Goal: Contribute content

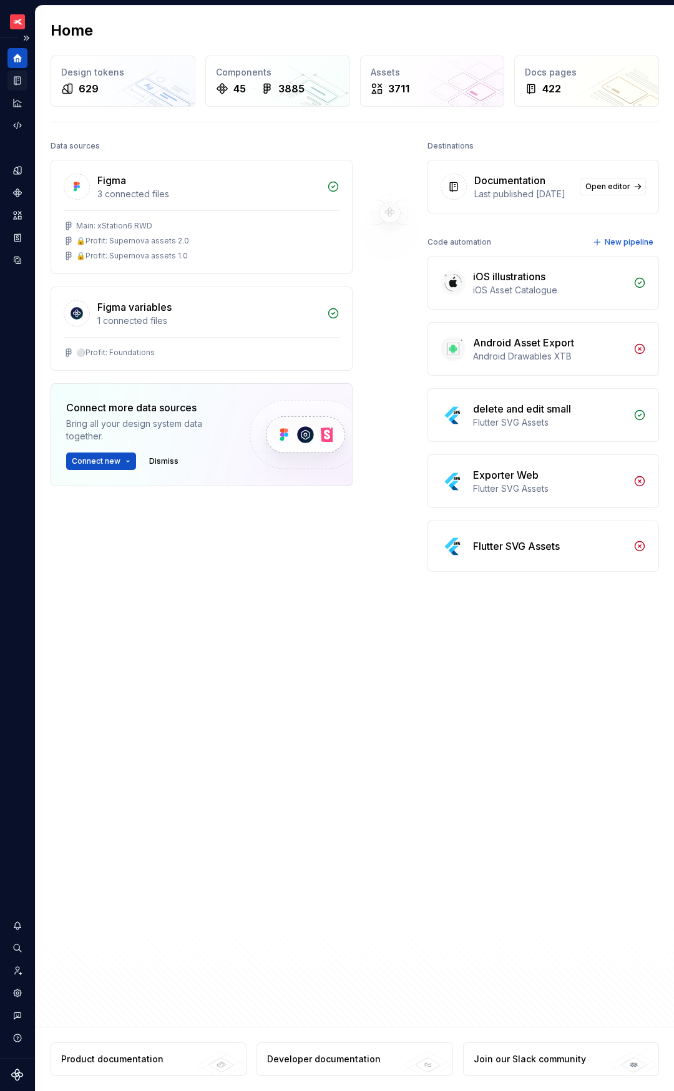
click at [14, 80] on icon "Documentation" at bounding box center [17, 81] width 6 height 8
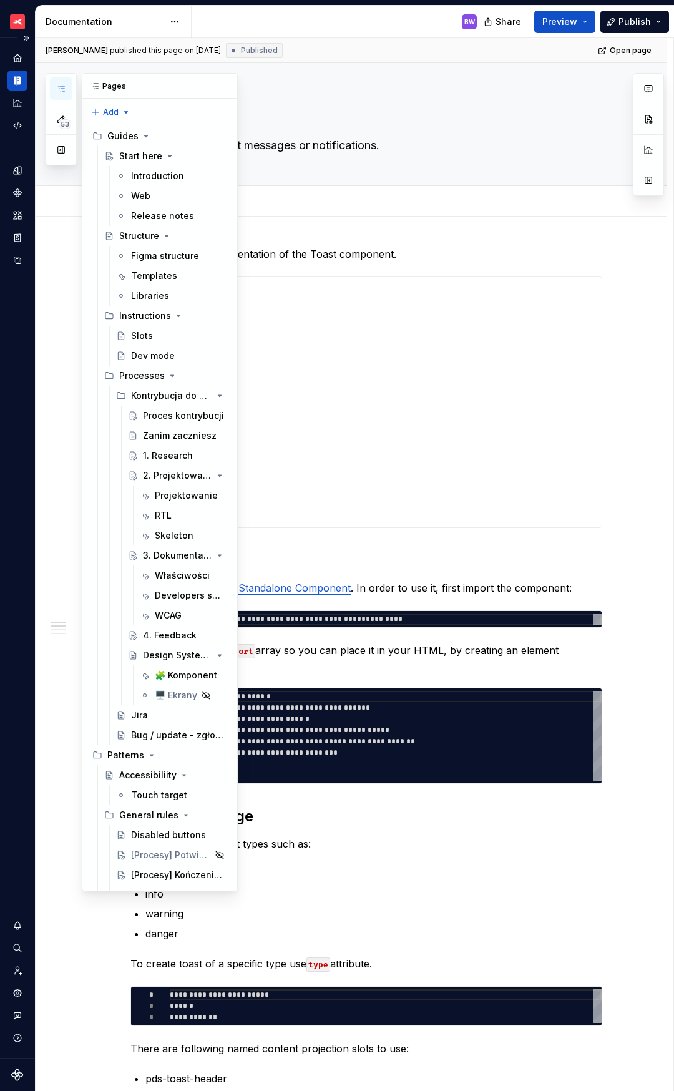
click at [63, 90] on icon "button" at bounding box center [61, 89] width 10 height 10
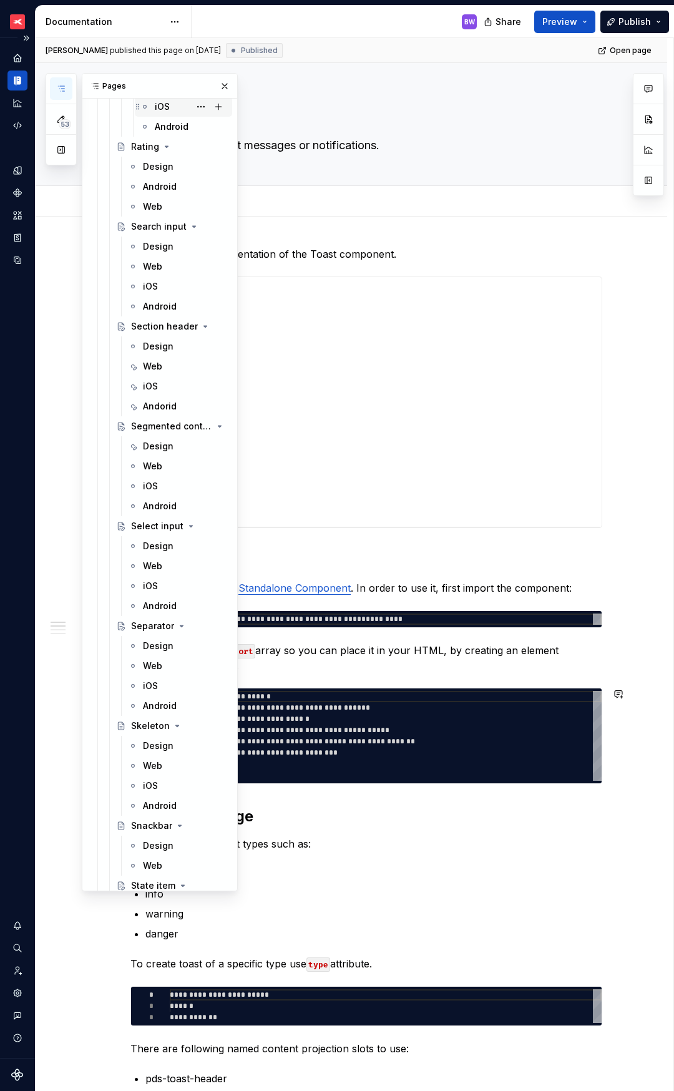
scroll to position [5488, 0]
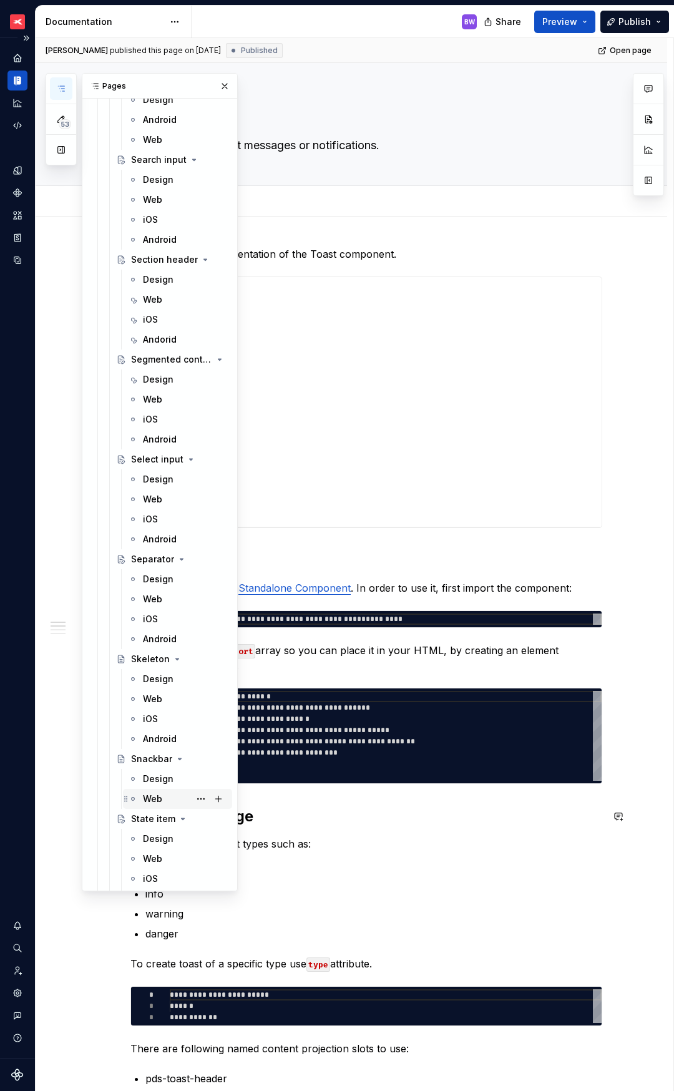
click at [149, 797] on div "Web" at bounding box center [152, 799] width 19 height 12
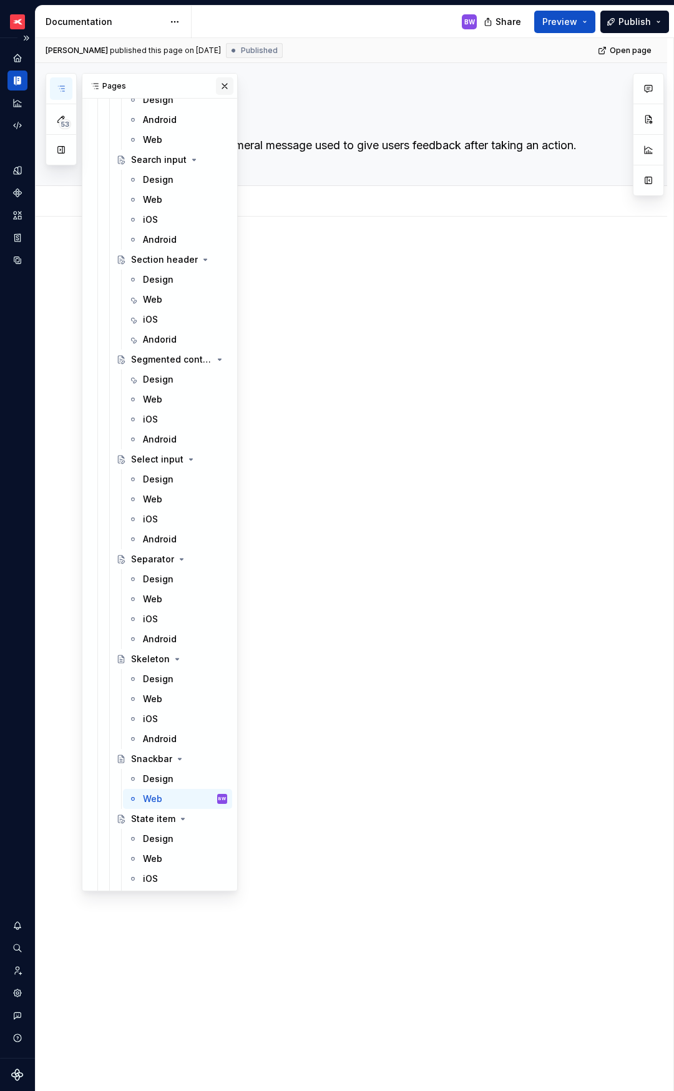
click at [217, 87] on button "button" at bounding box center [224, 85] width 17 height 17
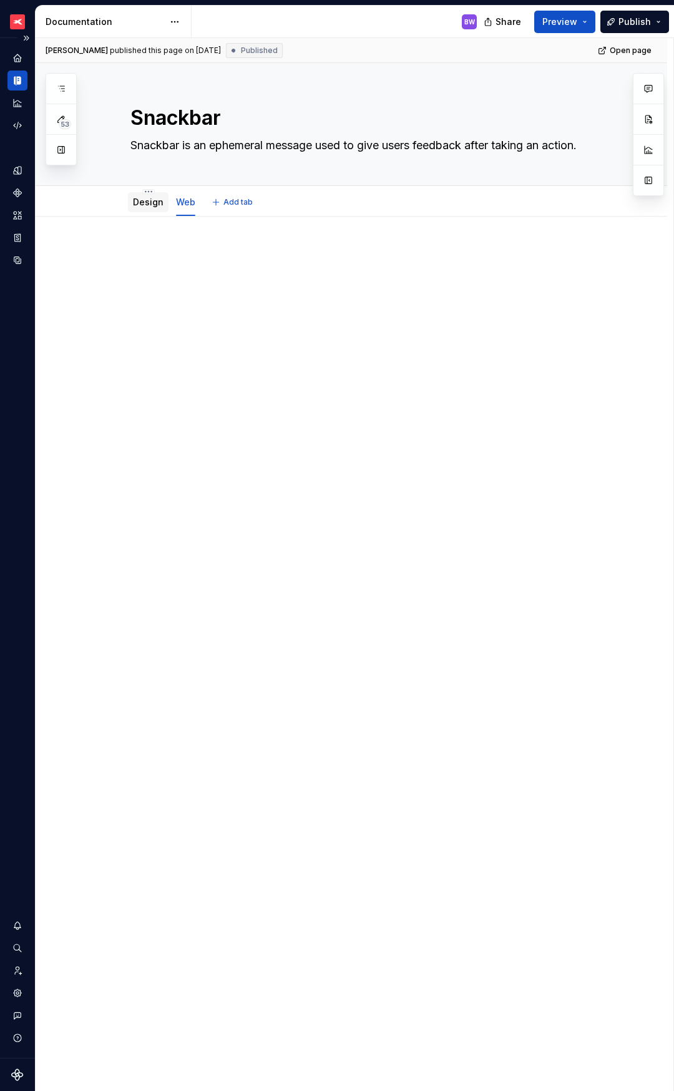
click at [129, 211] on div "Design" at bounding box center [148, 202] width 41 height 20
click at [147, 207] on div "Design" at bounding box center [148, 202] width 31 height 12
click at [135, 204] on link "Design" at bounding box center [148, 202] width 31 height 11
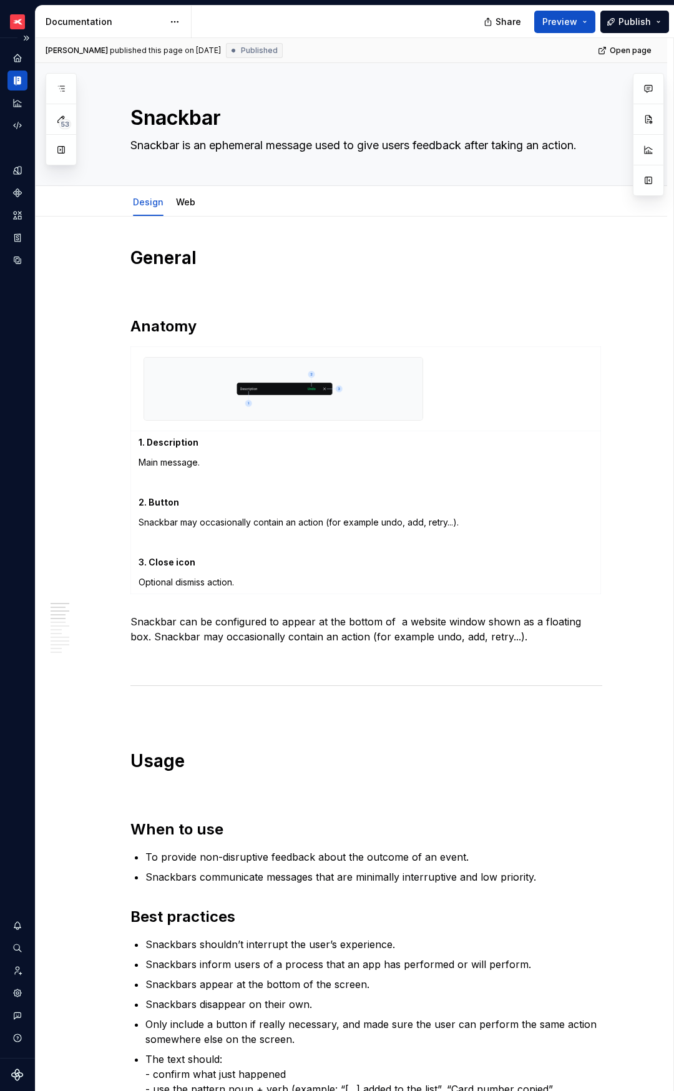
type textarea "*"
